Goal: Information Seeking & Learning: Learn about a topic

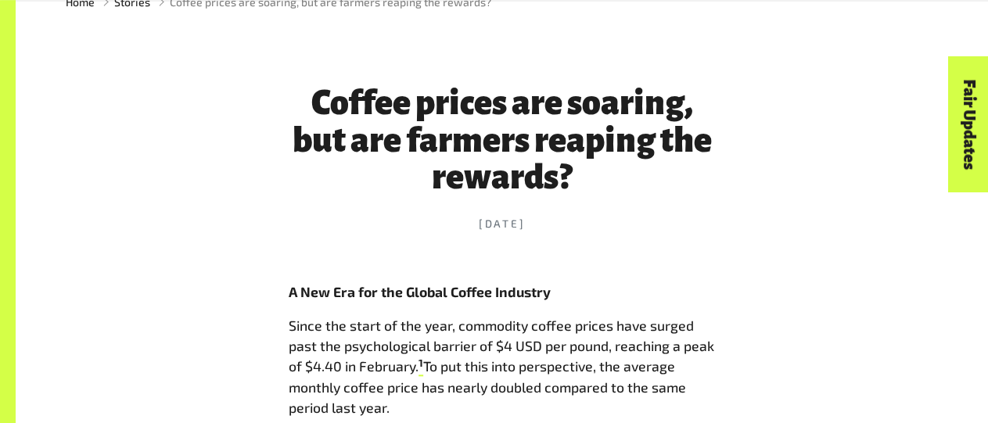
scroll to position [552, 0]
click at [559, 225] on time "[DATE]" at bounding box center [502, 224] width 427 height 16
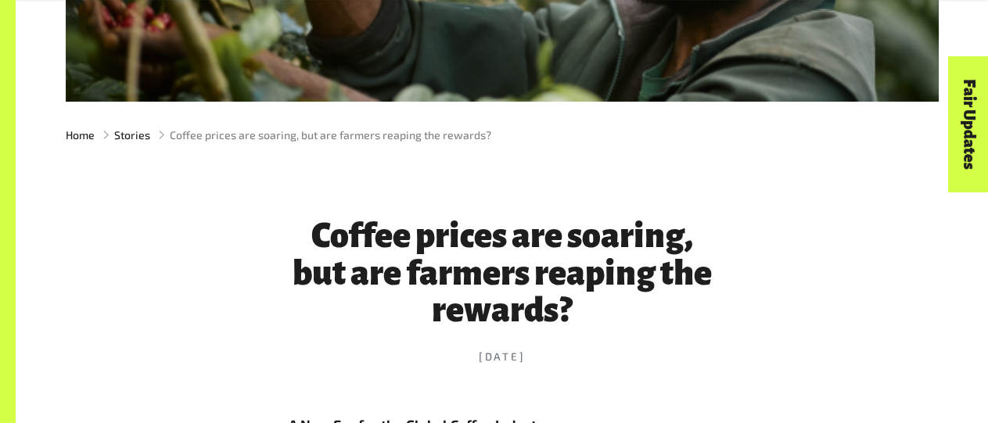
scroll to position [433, 0]
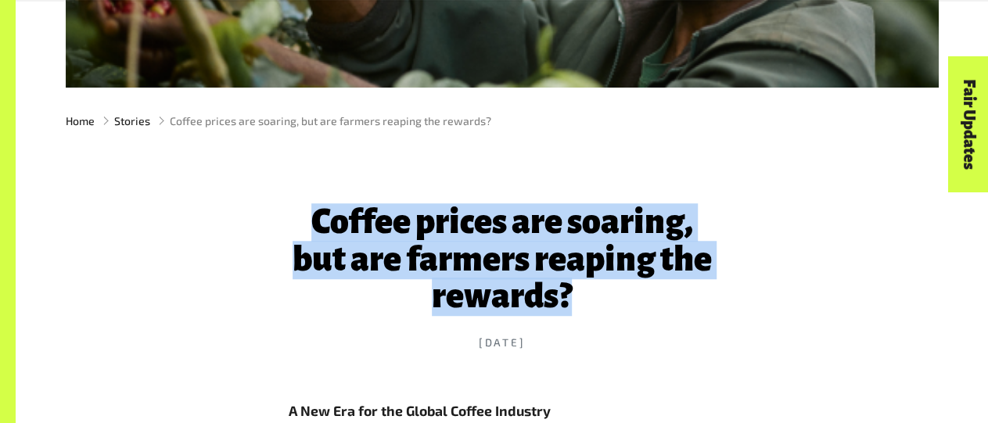
drag, startPoint x: 319, startPoint y: 221, endPoint x: 587, endPoint y: 300, distance: 278.8
click at [587, 300] on h1 "Coffee prices are soaring, but are farmers reaping the rewards?" at bounding box center [502, 260] width 427 height 112
copy h1 "Coffee prices are soaring, but are farmers reaping the rewards?"
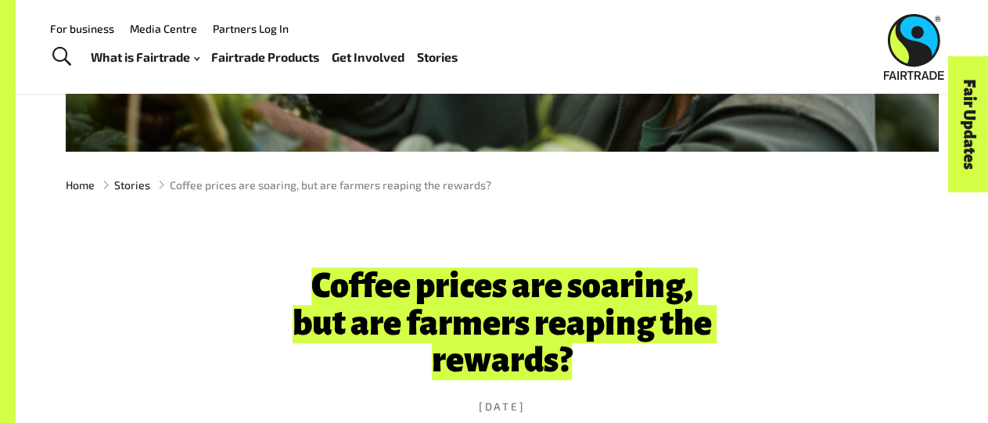
scroll to position [369, 0]
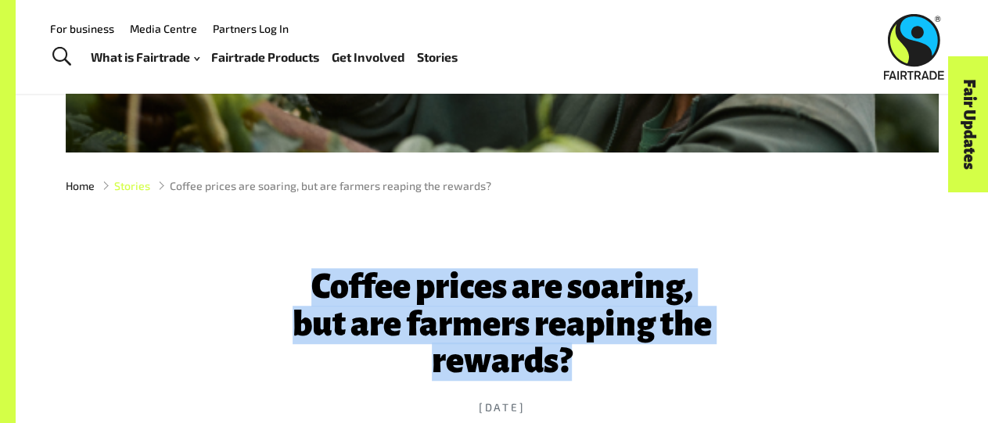
click at [135, 187] on span "Stories" at bounding box center [132, 186] width 36 height 16
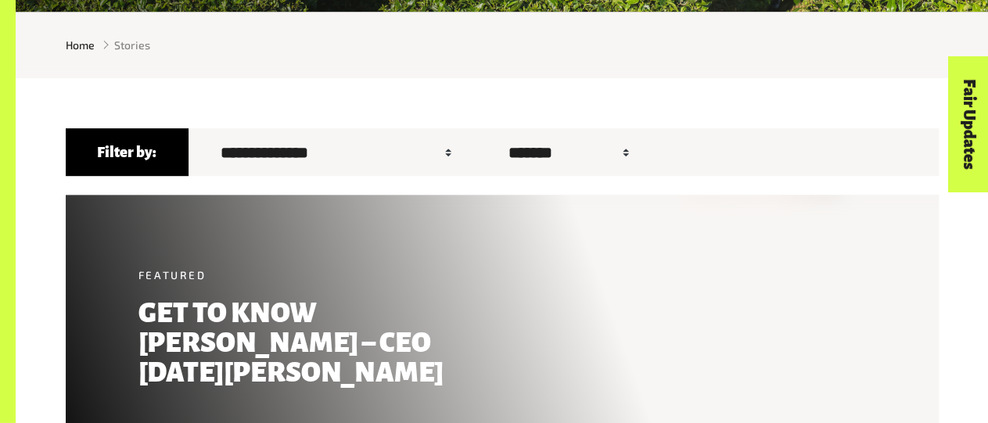
scroll to position [401, 0]
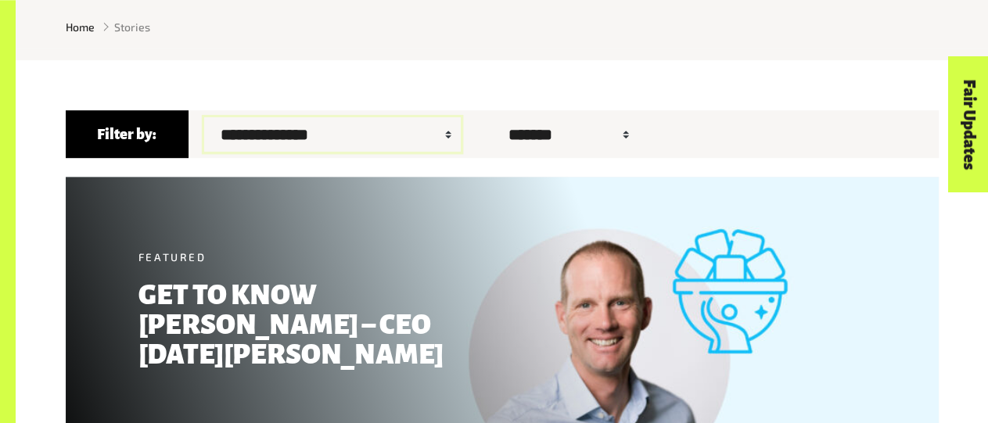
click at [204, 117] on select "**********" at bounding box center [332, 134] width 256 height 35
select select "*"
click option "******" at bounding box center [0, 0] width 0 height 0
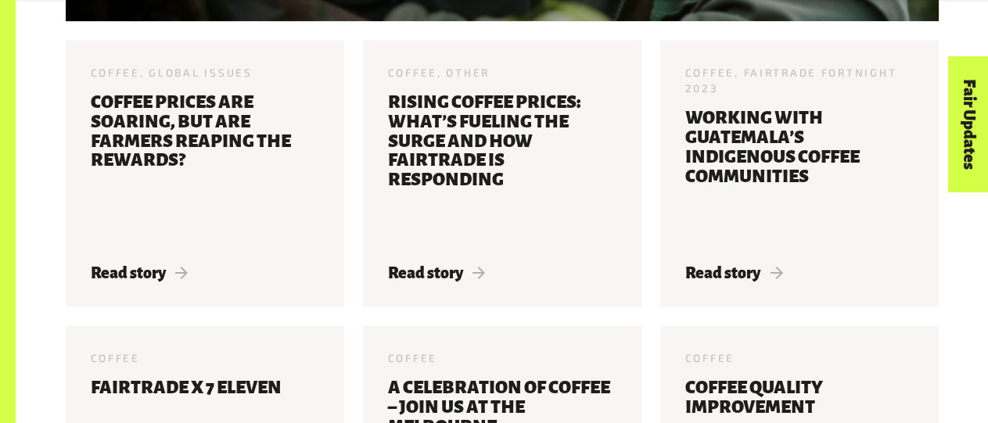
scroll to position [955, 0]
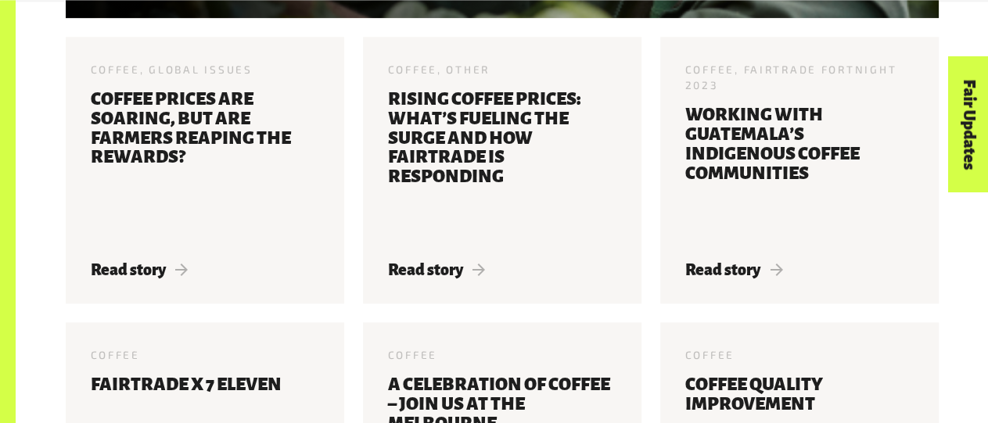
click at [40, 331] on form "**********" at bounding box center [502, 365] width 973 height 1719
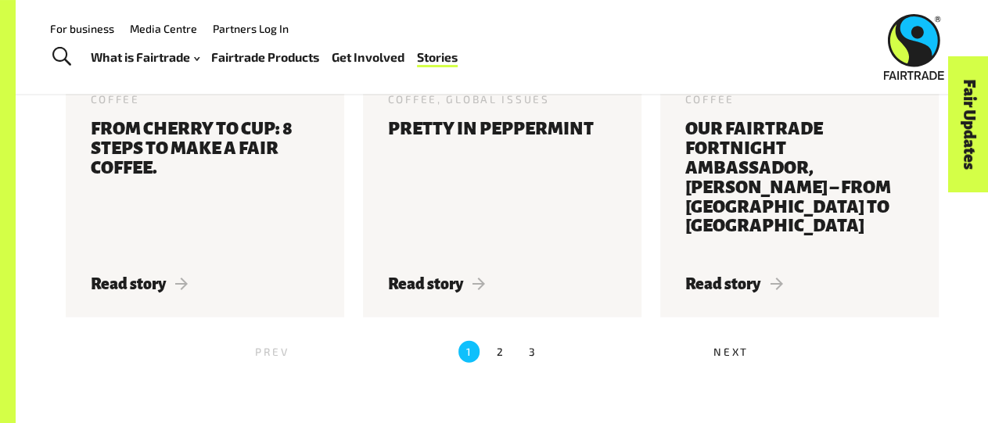
scroll to position [1758, 0]
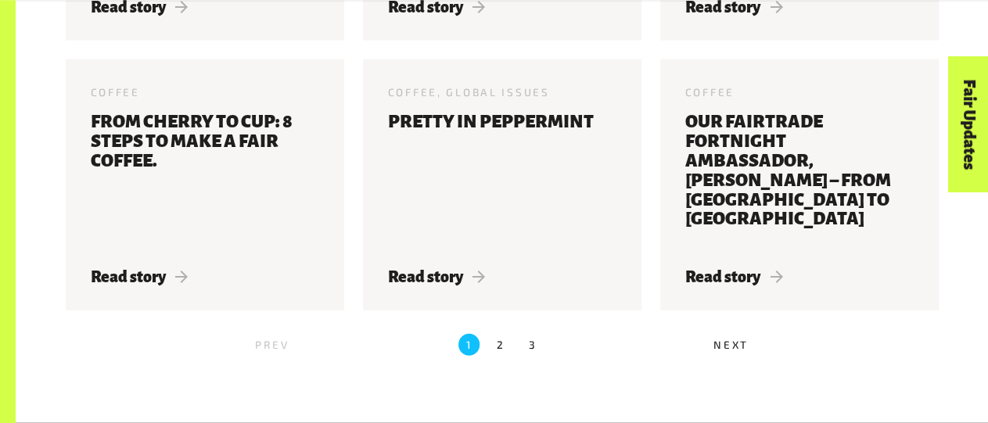
click at [512, 357] on ul "Prev 1 2 3 Next" at bounding box center [502, 345] width 873 height 32
click at [501, 350] on label "2" at bounding box center [501, 343] width 21 height 21
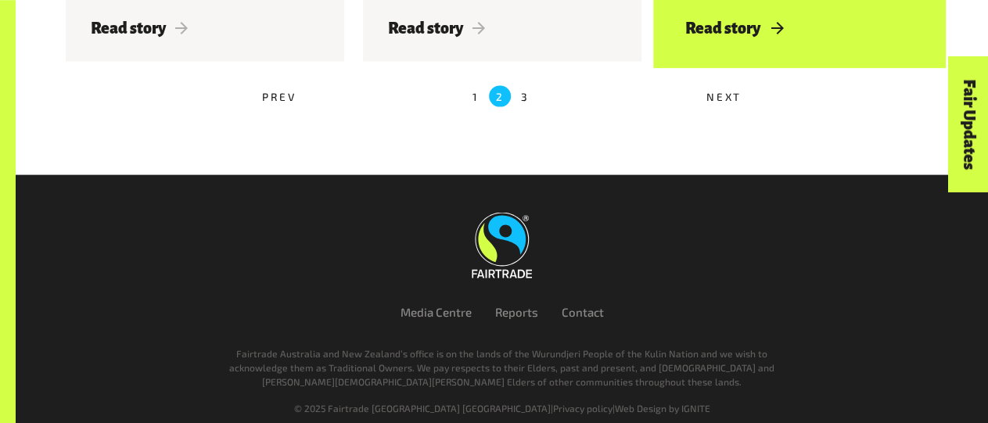
scroll to position [1645, 0]
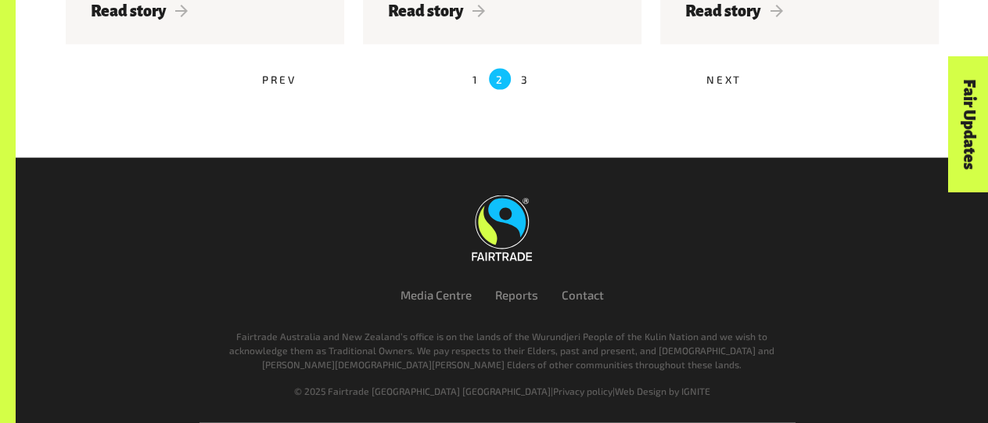
click at [526, 71] on label "3" at bounding box center [525, 79] width 9 height 21
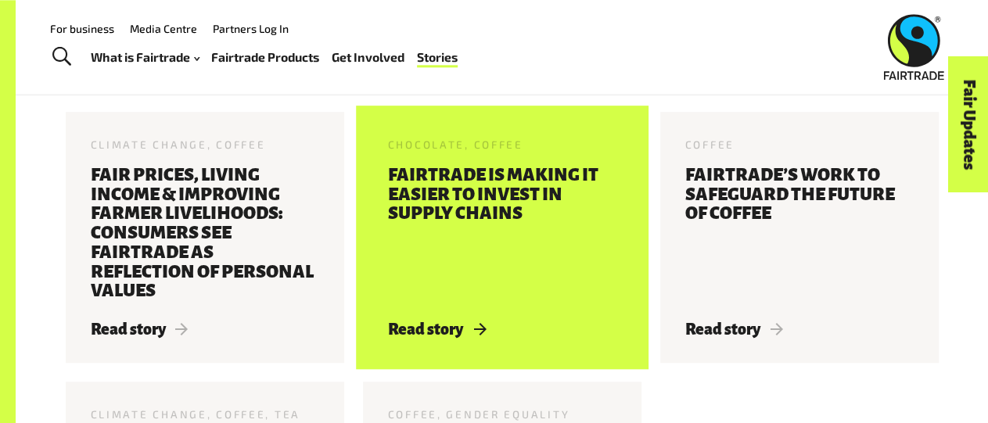
scroll to position [466, 0]
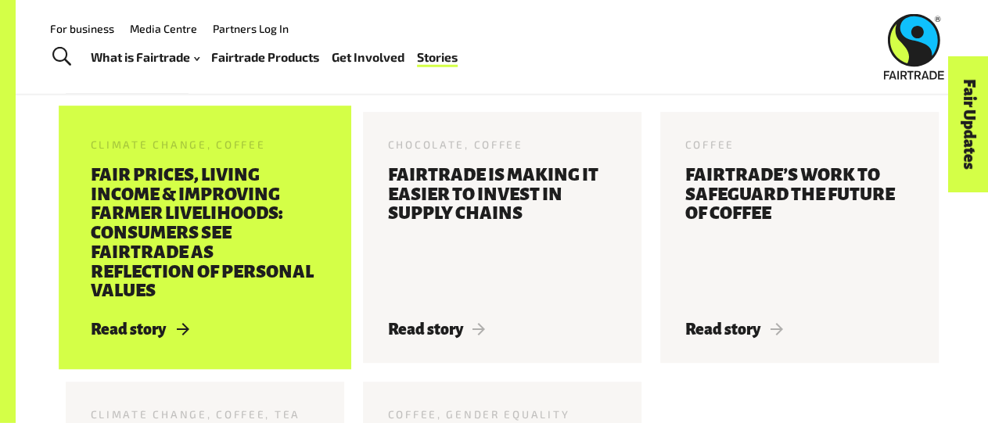
click at [270, 255] on h3 "Fair Prices, Living Income & Improving Farmer Livelihoods: Consumers See Fairtr…" at bounding box center [205, 233] width 228 height 135
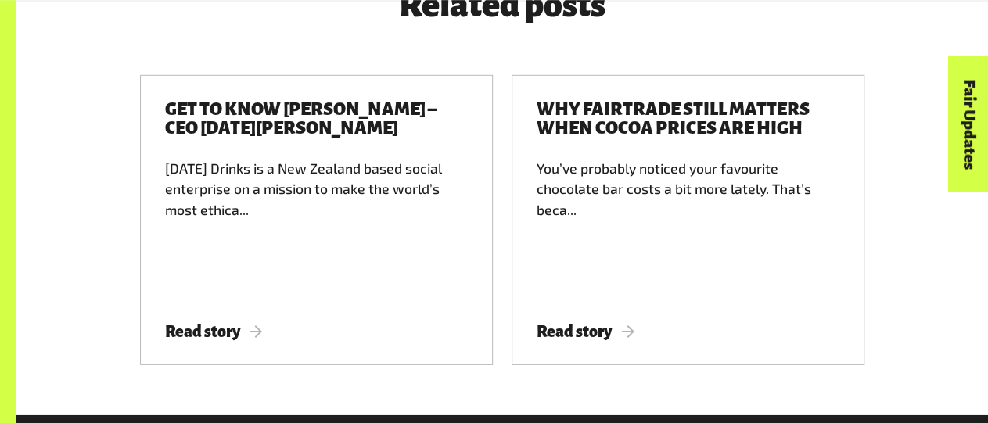
scroll to position [2353, 0]
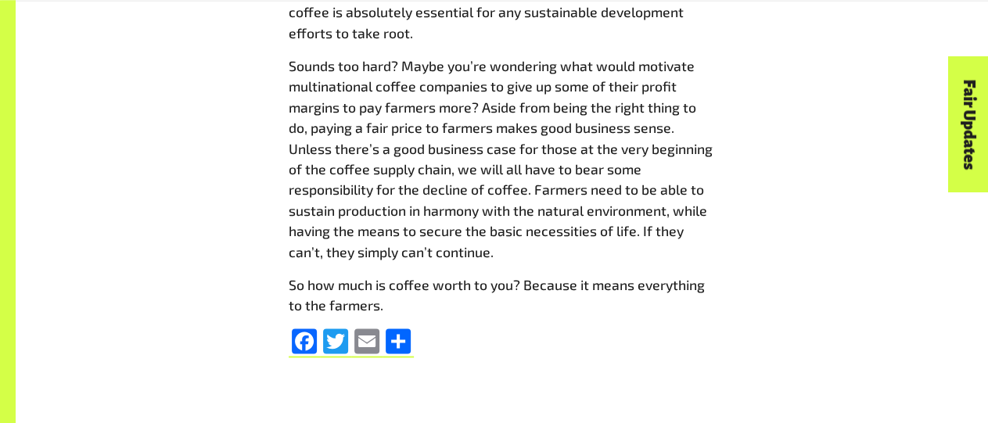
scroll to position [4106, 0]
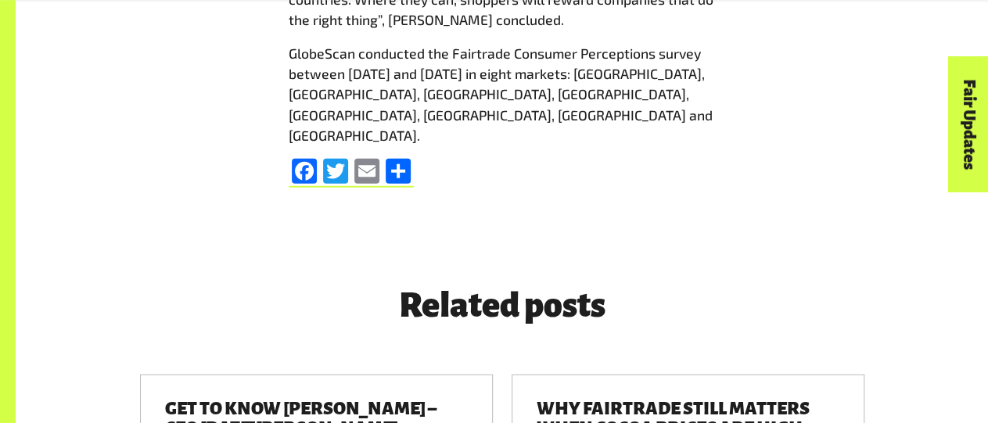
scroll to position [1800, 0]
